Goal: Information Seeking & Learning: Learn about a topic

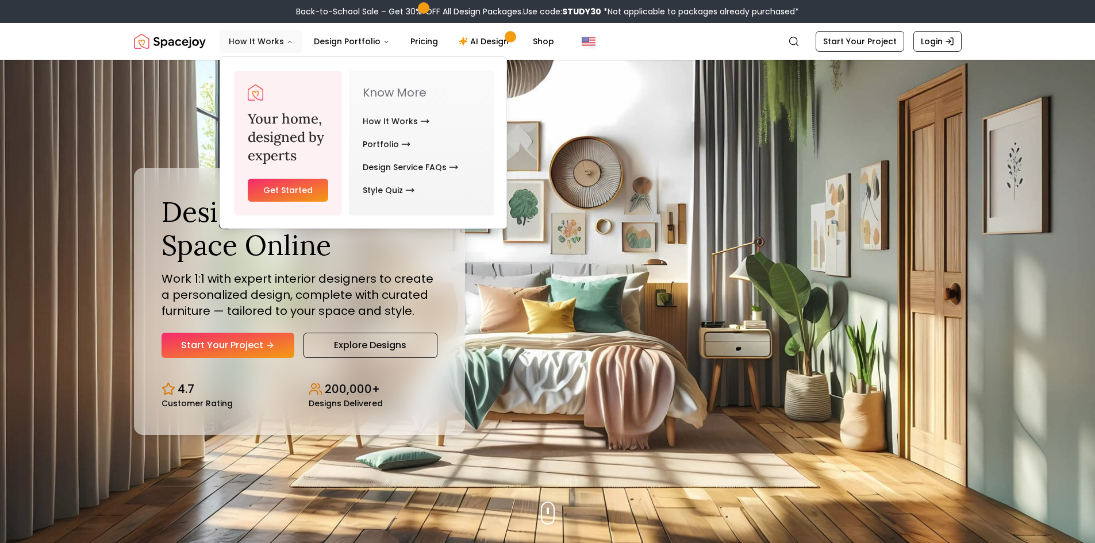
click at [263, 42] on button "How It Works" at bounding box center [261, 41] width 83 height 23
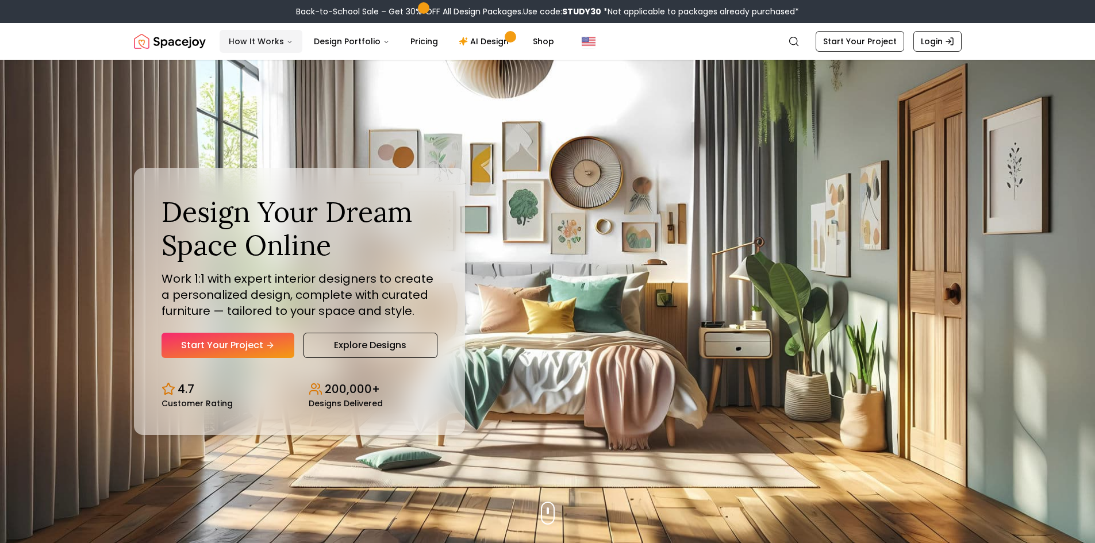
click at [263, 37] on button "How It Works" at bounding box center [261, 41] width 83 height 23
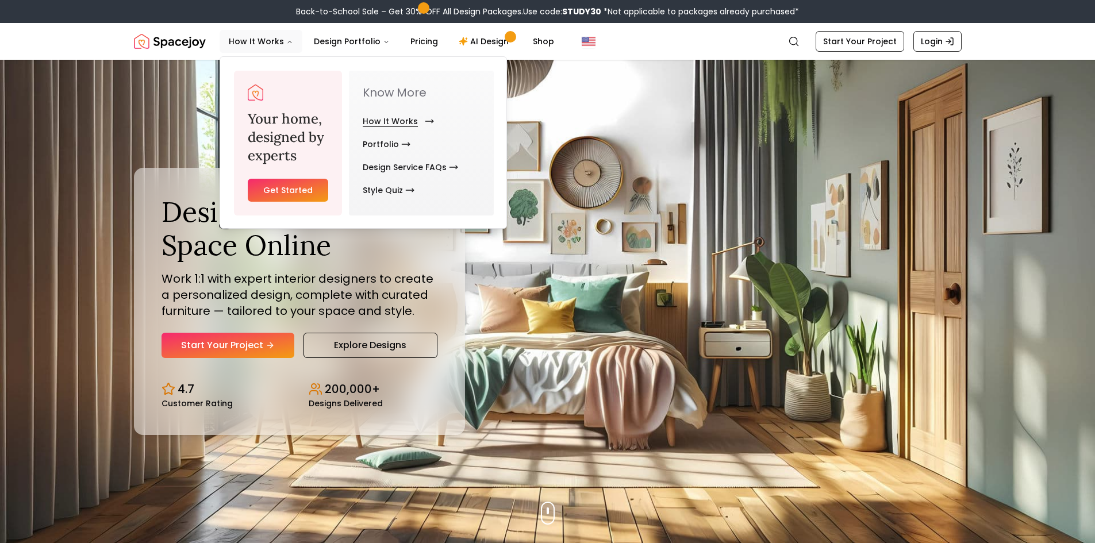
click at [368, 118] on link "How It Works" at bounding box center [396, 121] width 67 height 23
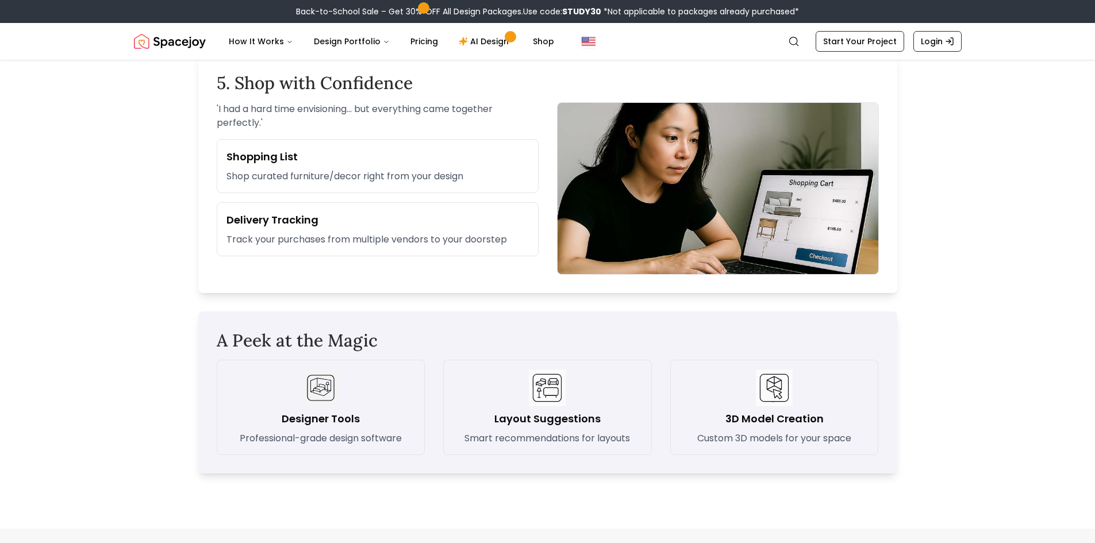
scroll to position [1438, 0]
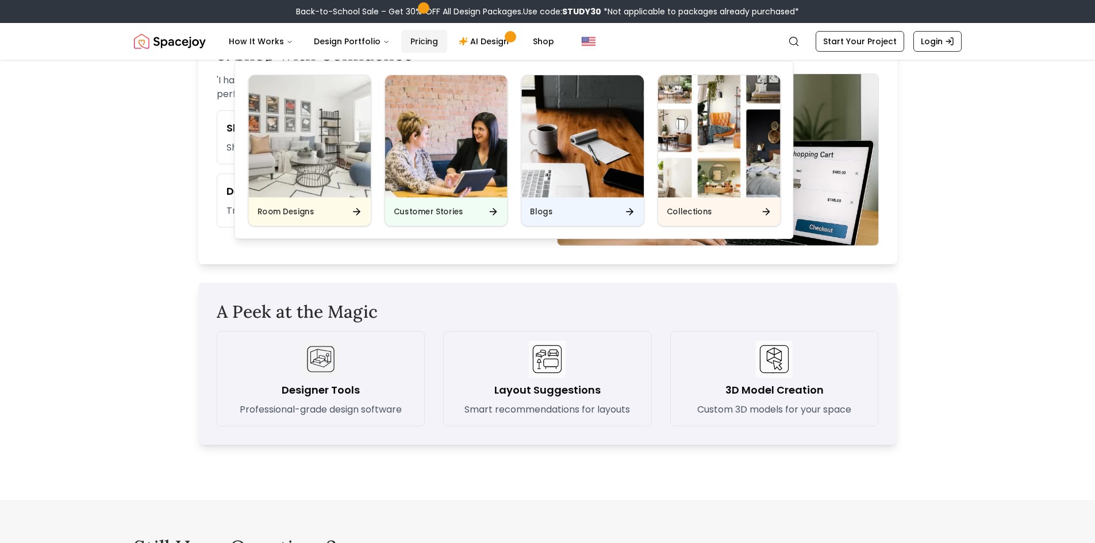
click at [430, 39] on link "Pricing" at bounding box center [424, 41] width 46 height 23
